Goal: Transaction & Acquisition: Purchase product/service

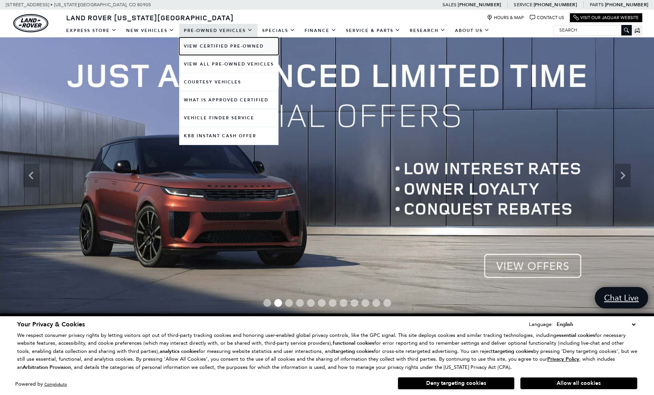
click at [226, 46] on link "View Certified Pre-Owned" at bounding box center [228, 46] width 99 height 18
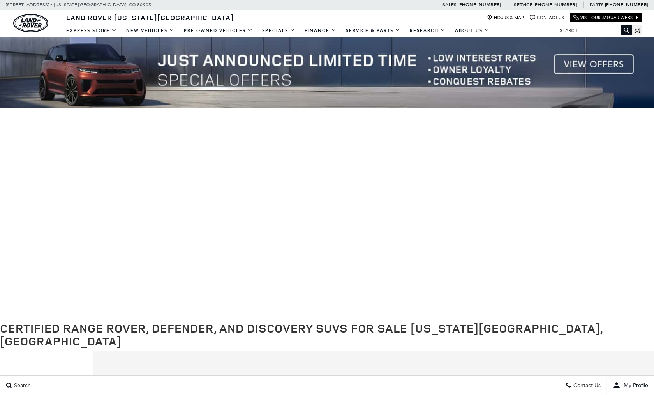
click at [220, 64] on img at bounding box center [327, 72] width 654 height 70
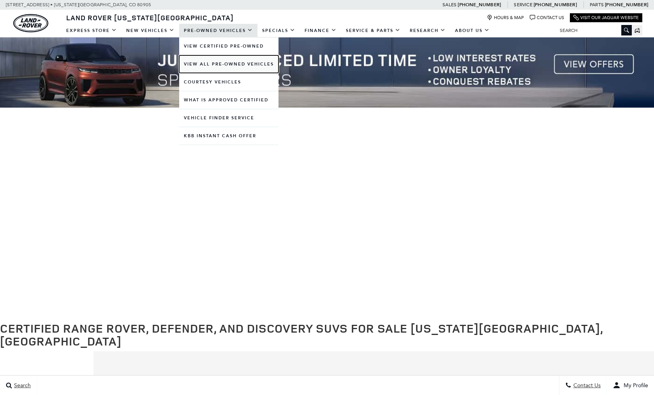
click at [210, 67] on link "View All Pre-Owned Vehicles" at bounding box center [228, 64] width 99 height 18
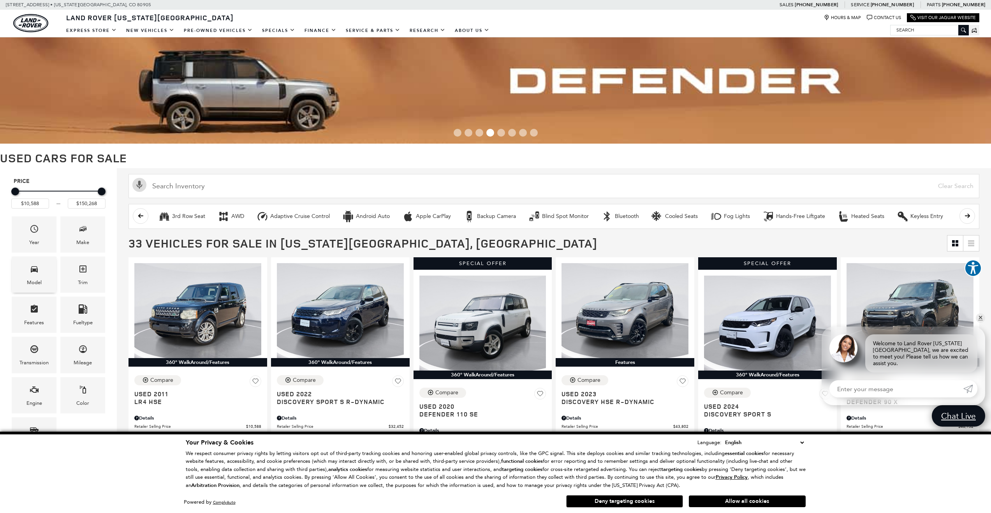
click at [40, 271] on div "Model" at bounding box center [34, 275] width 45 height 36
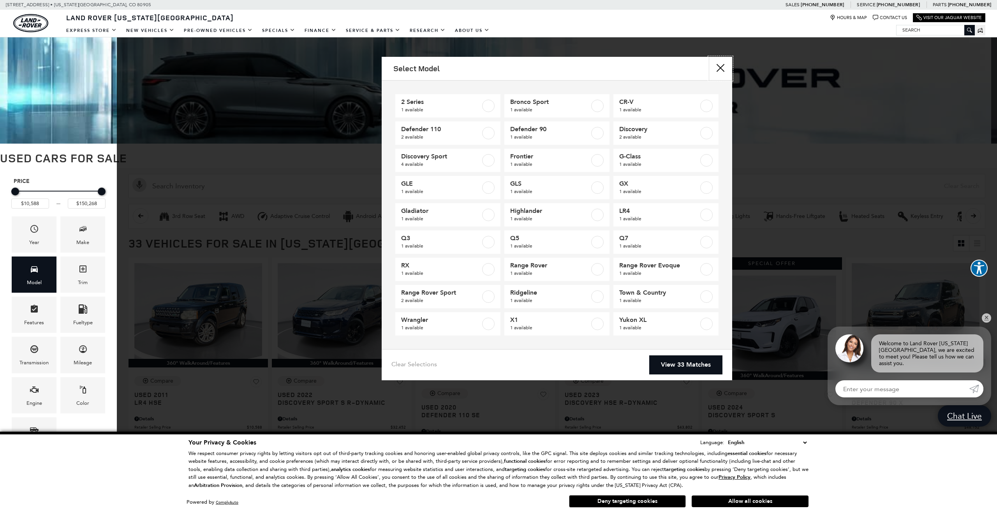
click at [654, 69] on button "Close" at bounding box center [720, 68] width 23 height 23
